Goal: Information Seeking & Learning: Learn about a topic

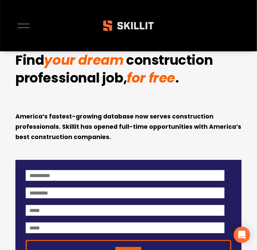
click at [27, 26] on div at bounding box center [23, 26] width 12 height 12
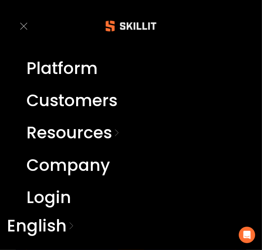
click at [23, 26] on div at bounding box center [24, 26] width 12 height 12
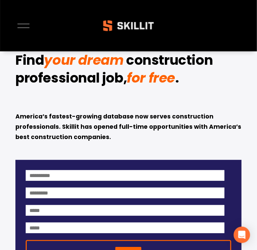
click at [24, 28] on div at bounding box center [23, 26] width 12 height 12
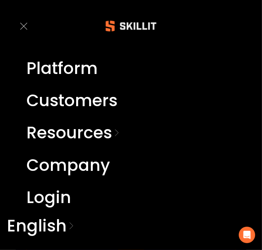
click at [86, 168] on link "Company" at bounding box center [68, 165] width 84 height 16
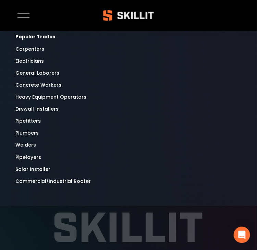
scroll to position [2696, 0]
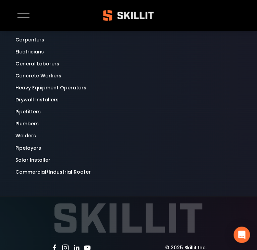
click at [60, 176] on link "Commercial/Industrial Roofer" at bounding box center [52, 172] width 75 height 8
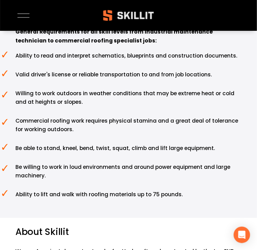
scroll to position [1232, 0]
